Goal: Navigation & Orientation: Find specific page/section

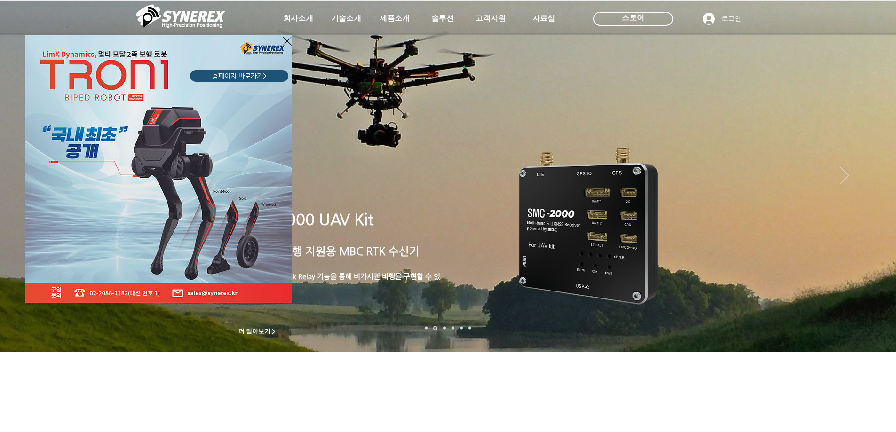
click at [287, 41] on icon "사이트로 돌아가기" at bounding box center [287, 41] width 9 height 12
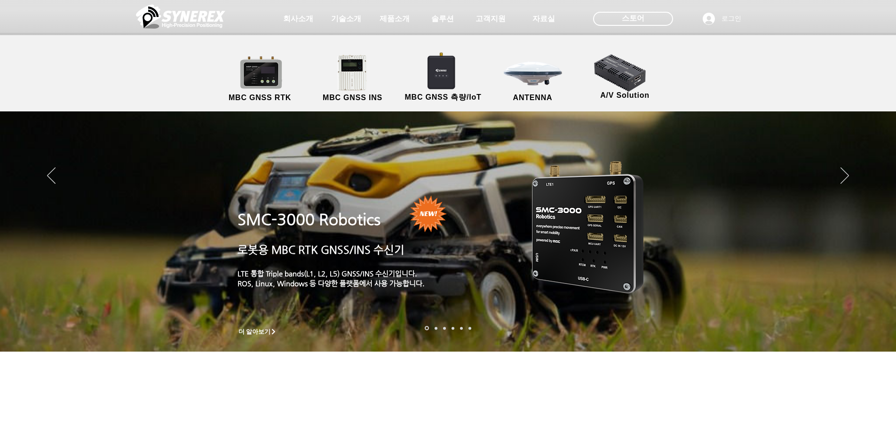
click at [388, 23] on span "제품소개" at bounding box center [395, 19] width 30 height 10
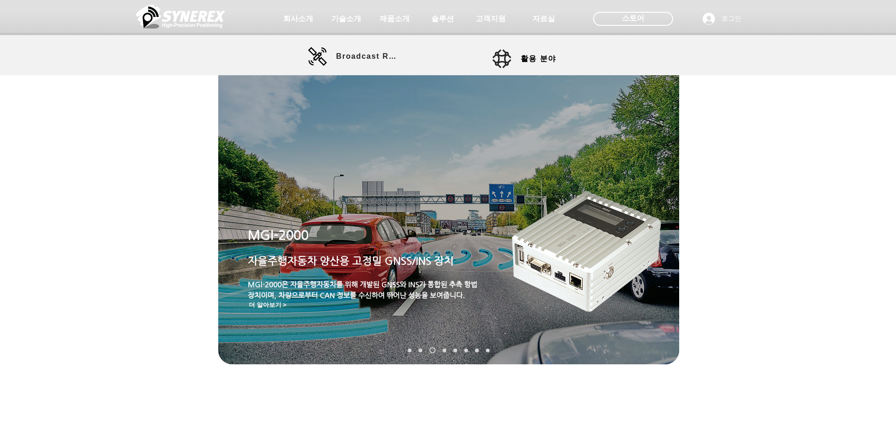
click at [345, 15] on span "기술소개" at bounding box center [346, 19] width 30 height 10
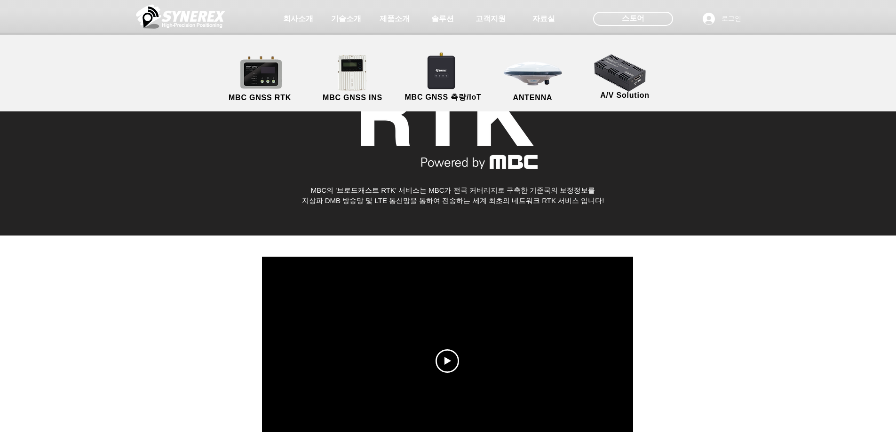
click at [402, 21] on span "제품소개" at bounding box center [395, 19] width 30 height 10
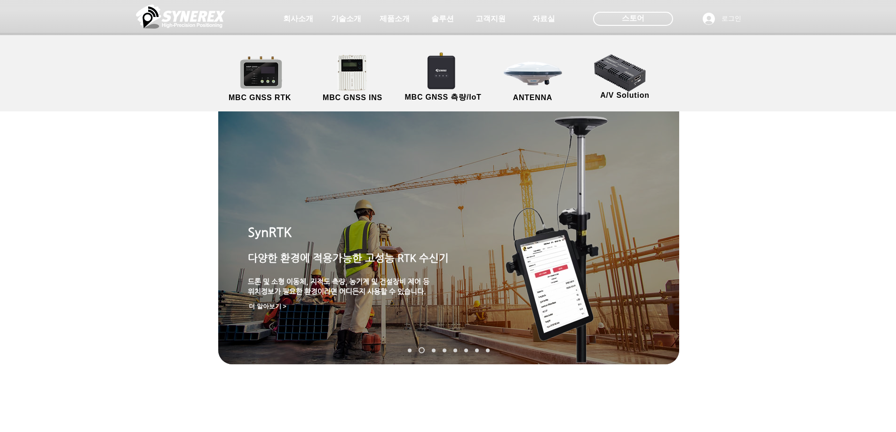
click at [394, 21] on span "제품소개" at bounding box center [395, 19] width 30 height 10
